Goal: Check status: Check status

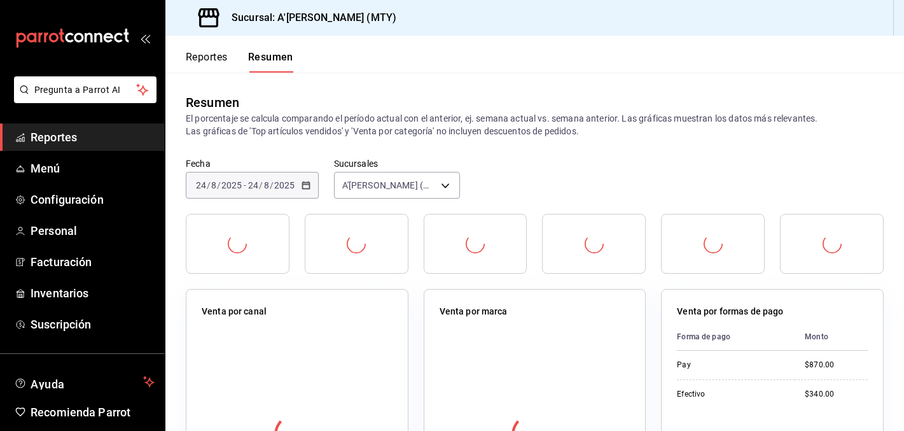
click at [94, 132] on span "Reportes" at bounding box center [93, 137] width 124 height 17
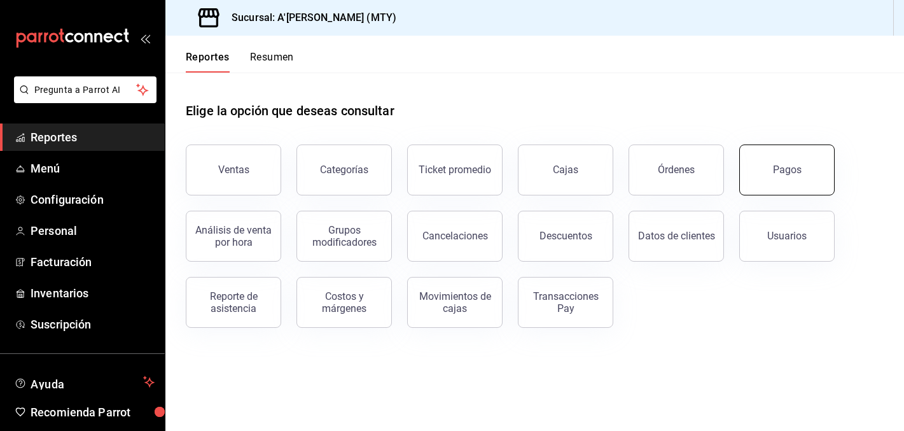
click at [779, 173] on div "Pagos" at bounding box center [787, 170] width 29 height 12
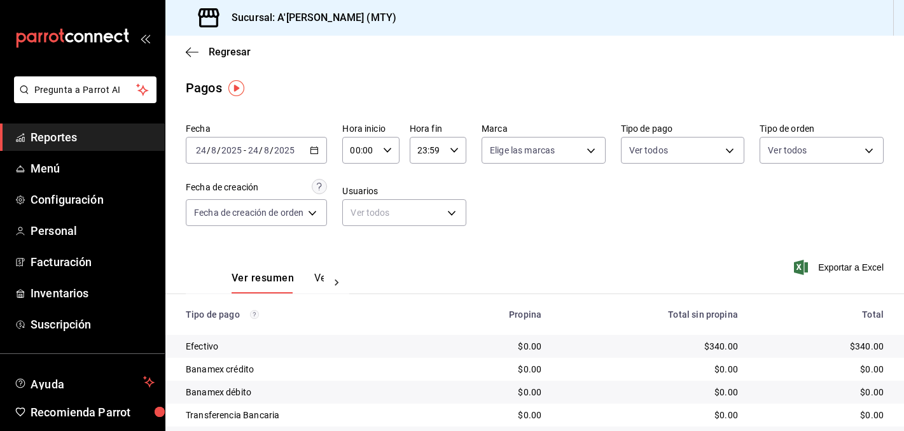
click at [314, 155] on div "[DATE] [DATE] - [DATE] [DATE]" at bounding box center [256, 150] width 141 height 27
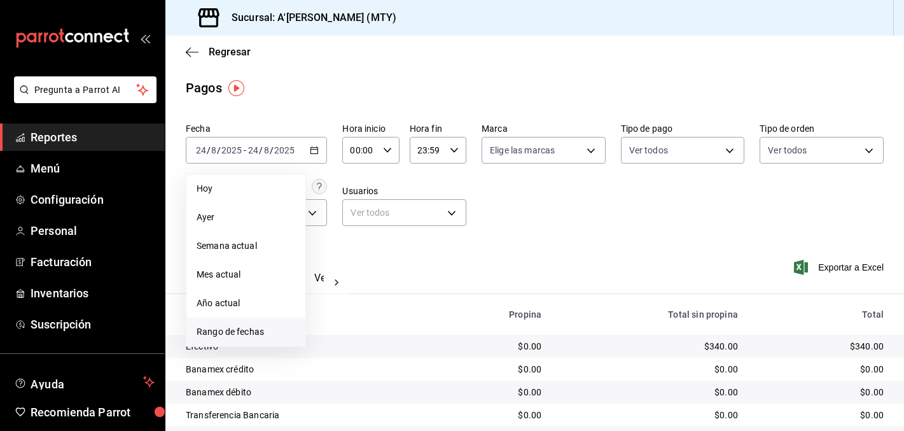
click at [230, 333] on span "Rango de fechas" at bounding box center [246, 331] width 99 height 13
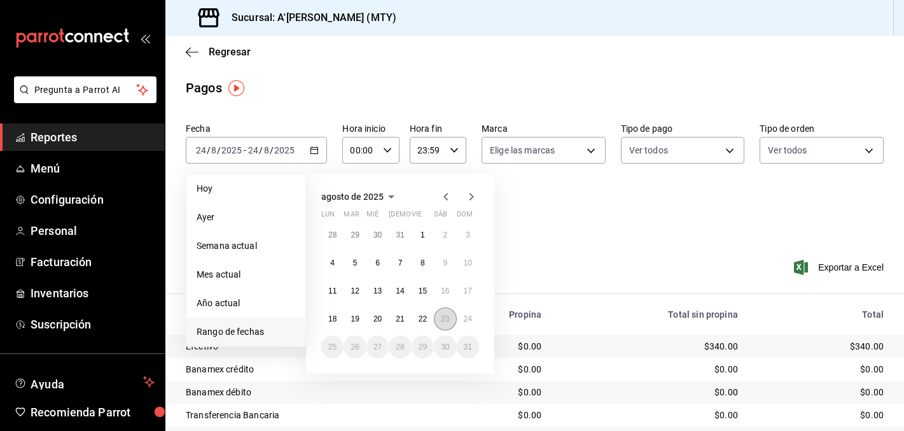
click at [448, 321] on abbr "23" at bounding box center [445, 318] width 8 height 9
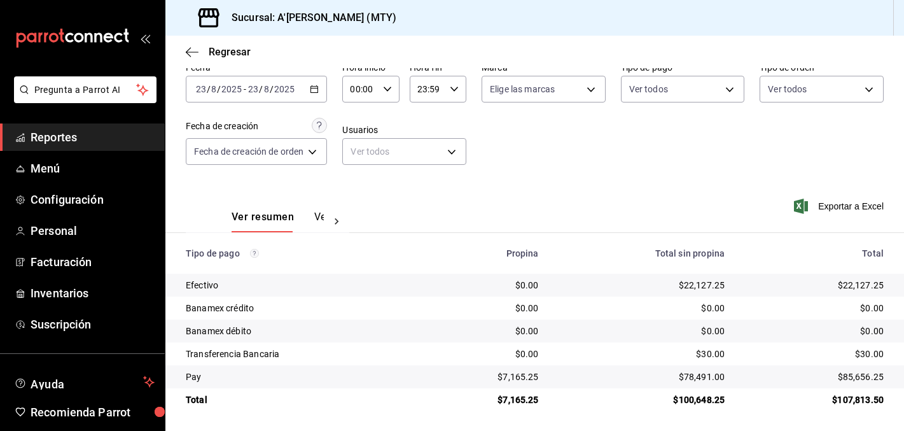
scroll to position [62, 0]
drag, startPoint x: 505, startPoint y: 377, endPoint x: 557, endPoint y: 376, distance: 52.2
click at [557, 376] on tr "Pay $7,165.25 $78,491.00 $85,656.25" at bounding box center [534, 376] width 739 height 23
copy div "7,165.25"
click at [454, 328] on div "$0.00" at bounding box center [486, 330] width 106 height 13
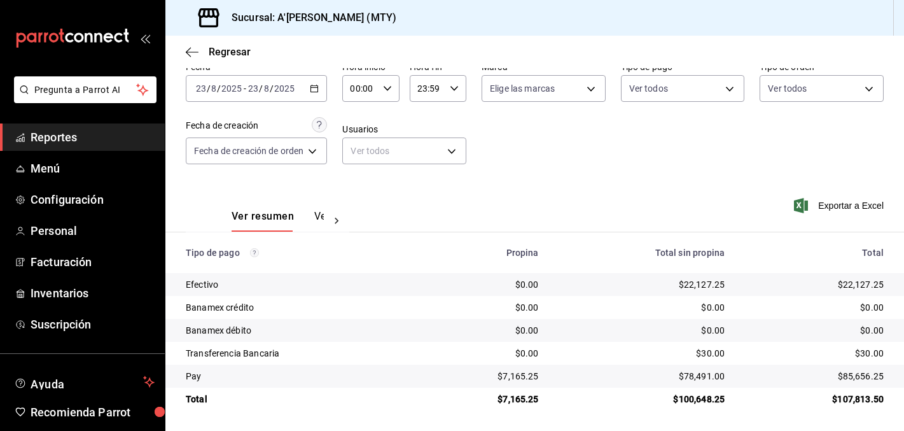
scroll to position [0, 0]
